Goal: Find specific page/section: Find specific page/section

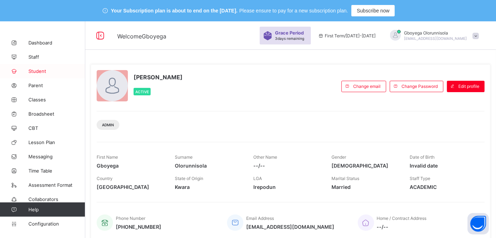
click at [39, 71] on span "Student" at bounding box center [56, 71] width 57 height 6
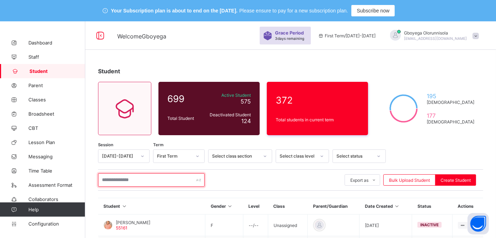
click at [139, 180] on input "text" at bounding box center [151, 179] width 107 height 13
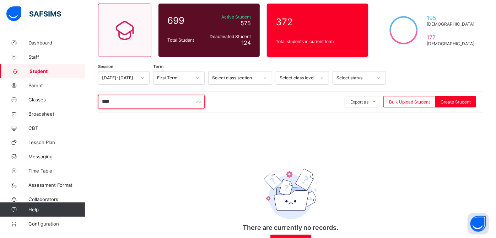
scroll to position [104, 0]
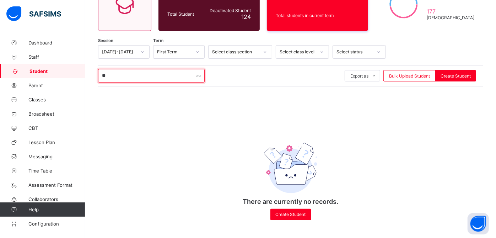
type input "*"
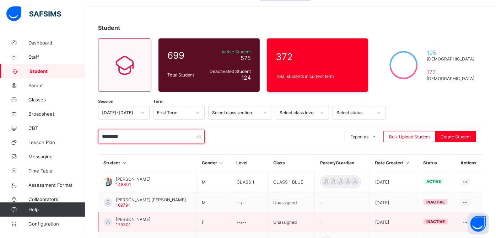
scroll to position [0, 0]
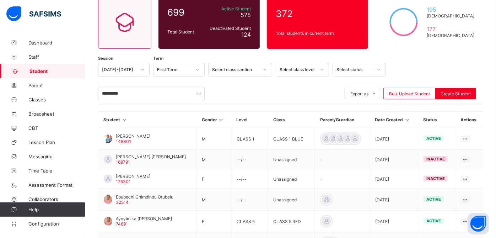
scroll to position [87, 0]
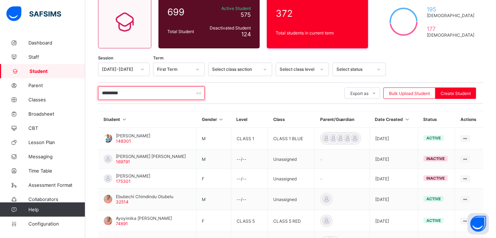
click at [112, 91] on input "*********" at bounding box center [151, 92] width 107 height 13
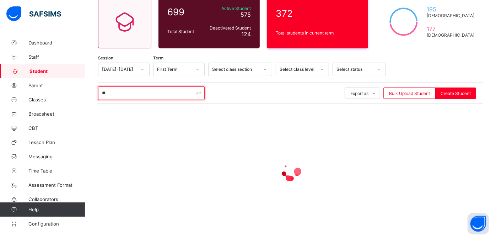
type input "*"
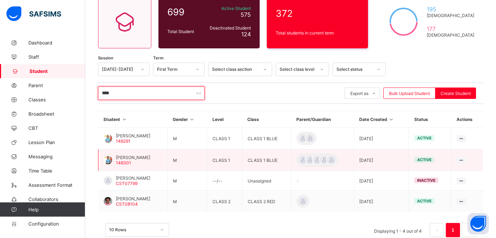
scroll to position [102, 0]
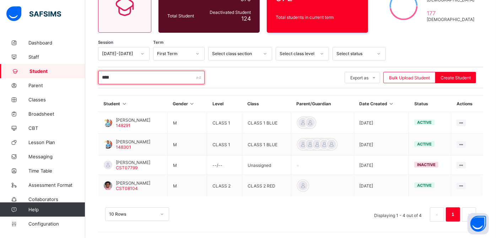
type input "****"
click at [43, 100] on span "Classes" at bounding box center [56, 100] width 57 height 6
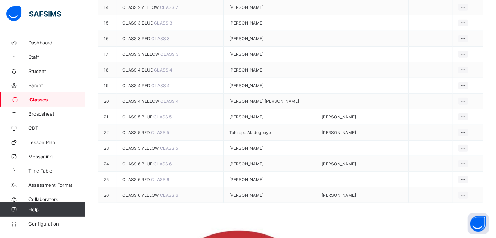
scroll to position [361, 0]
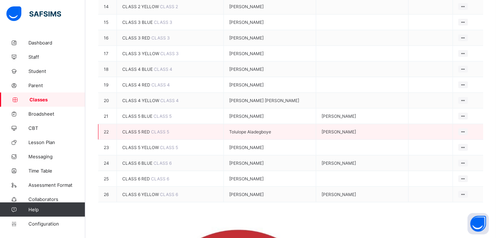
click at [143, 134] on span "CLASS 5 RED" at bounding box center [136, 131] width 29 height 5
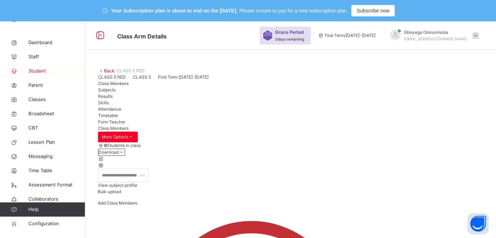
click at [38, 73] on span "Student" at bounding box center [56, 70] width 57 height 7
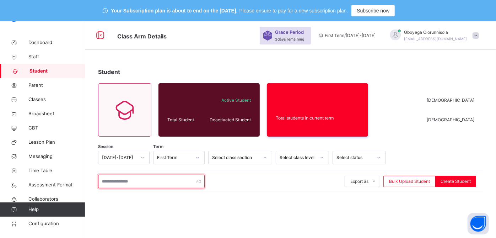
click at [120, 182] on input "text" at bounding box center [151, 180] width 107 height 13
type input "****"
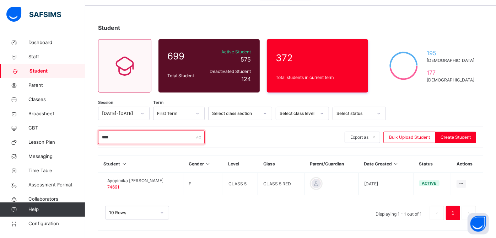
scroll to position [43, 0]
